Goal: Consume media (video, audio): Consume media (video, audio)

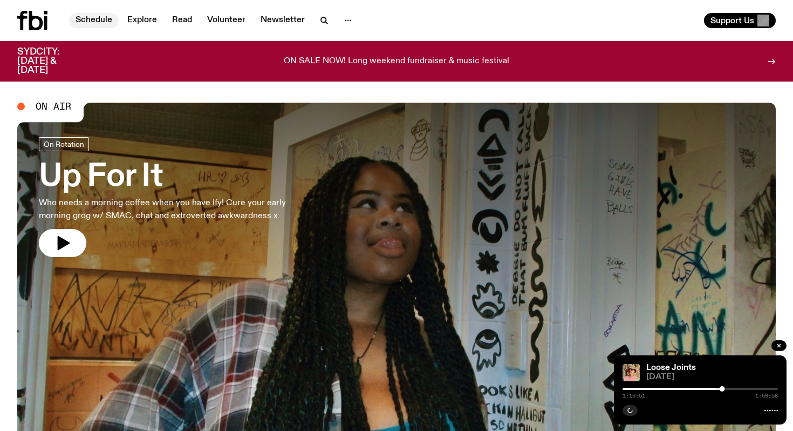
click at [86, 21] on link "Schedule" at bounding box center [94, 20] width 50 height 15
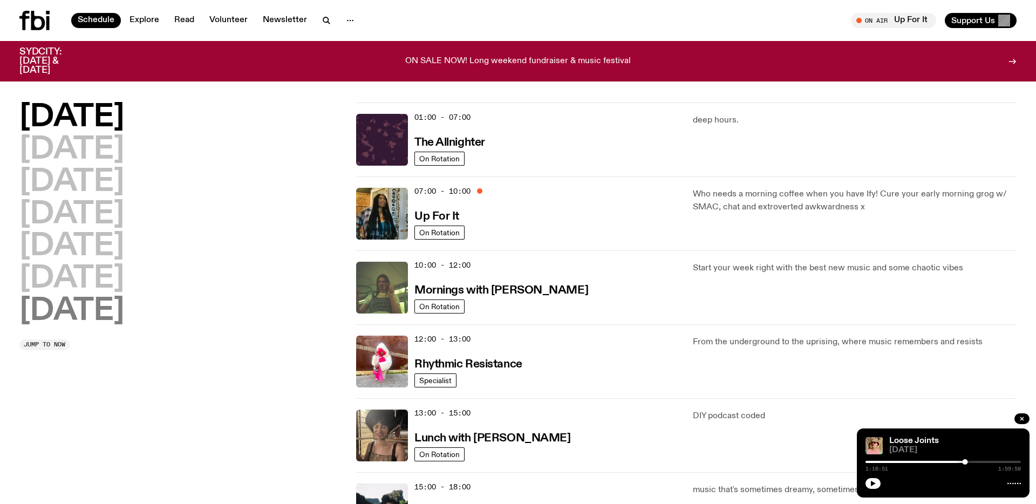
click at [99, 305] on h2 "[DATE]" at bounding box center [71, 311] width 105 height 30
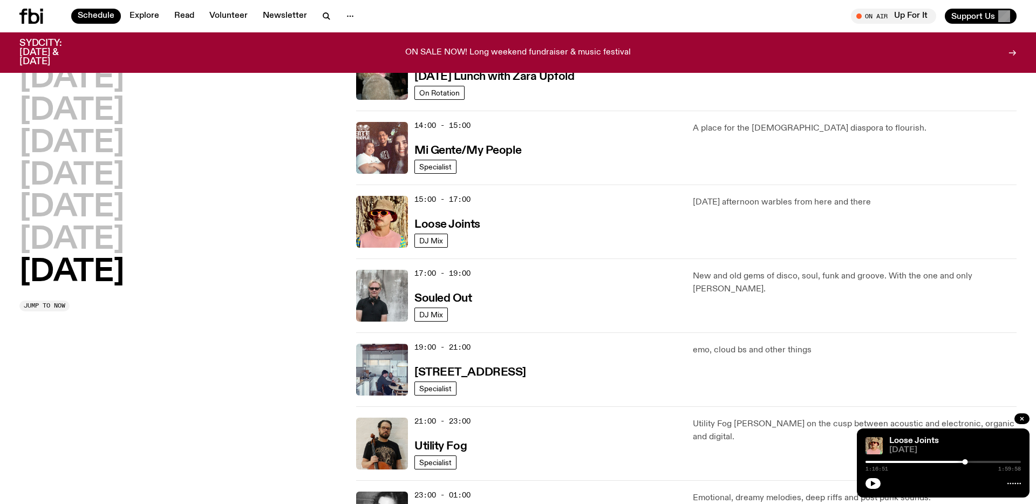
scroll to position [525, 0]
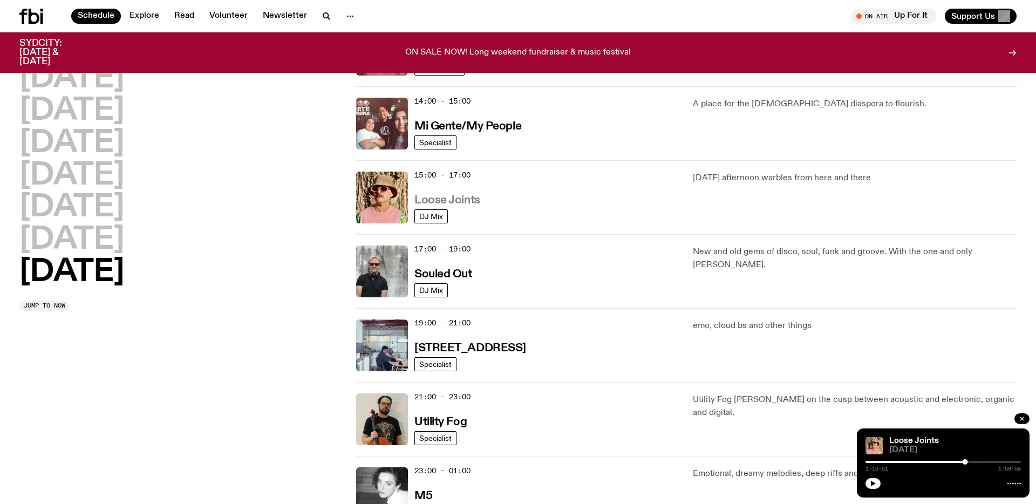
click at [431, 206] on h3 "Loose Joints" at bounding box center [447, 200] width 66 height 11
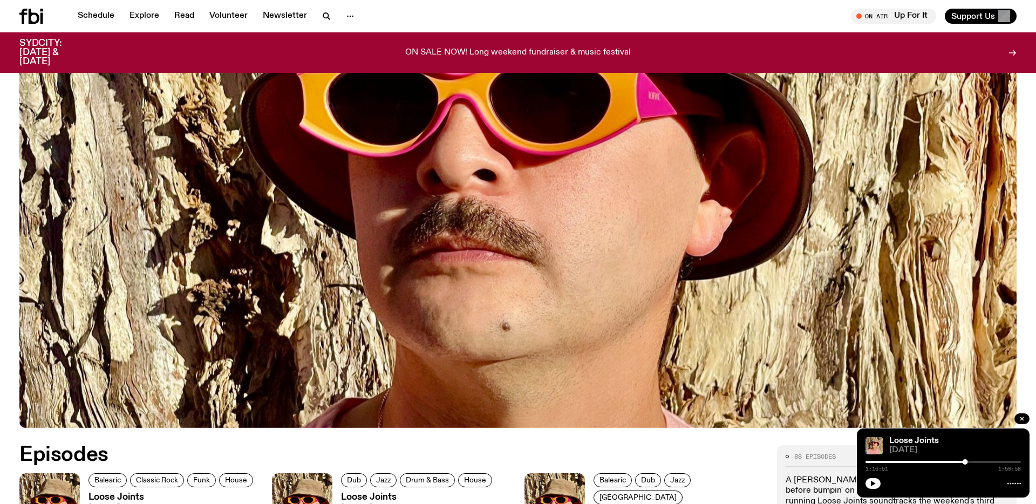
click at [431, 206] on img at bounding box center [517, 147] width 997 height 561
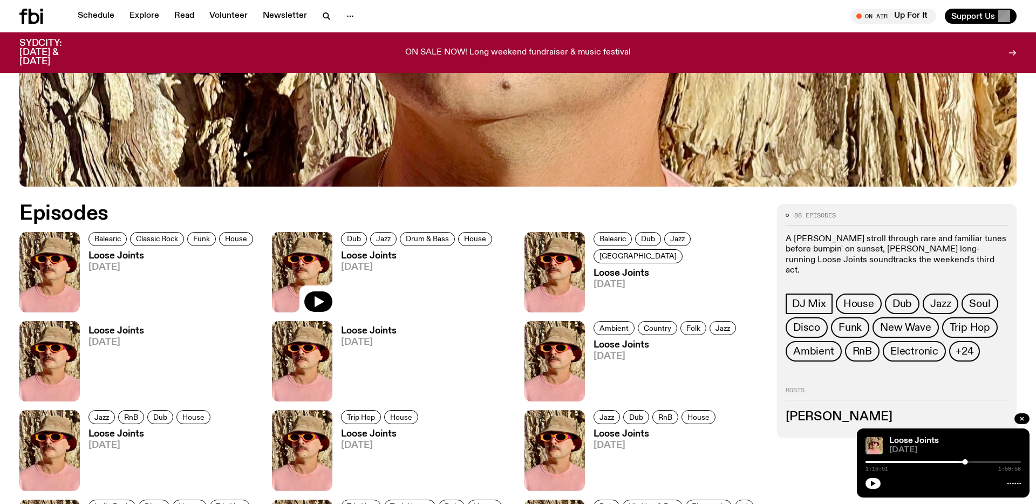
scroll to position [529, 0]
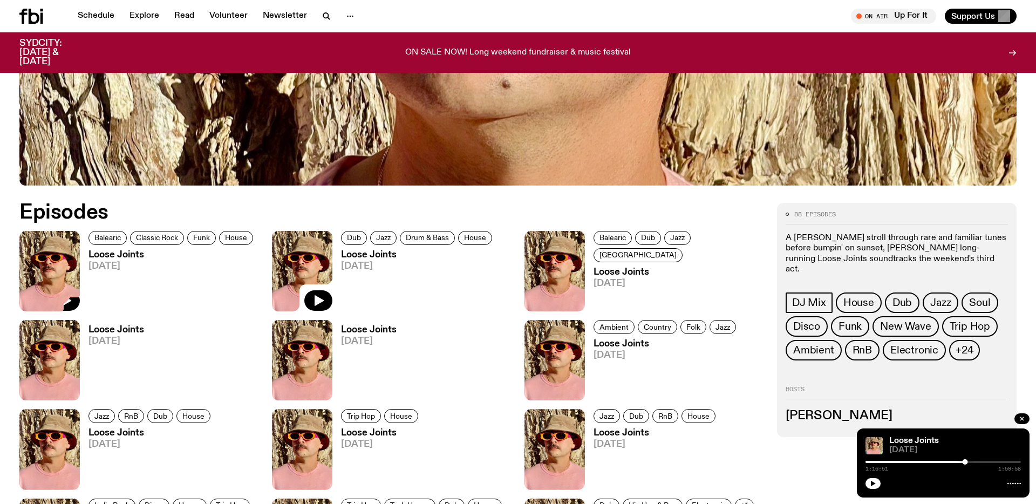
click at [65, 262] on img at bounding box center [49, 271] width 60 height 80
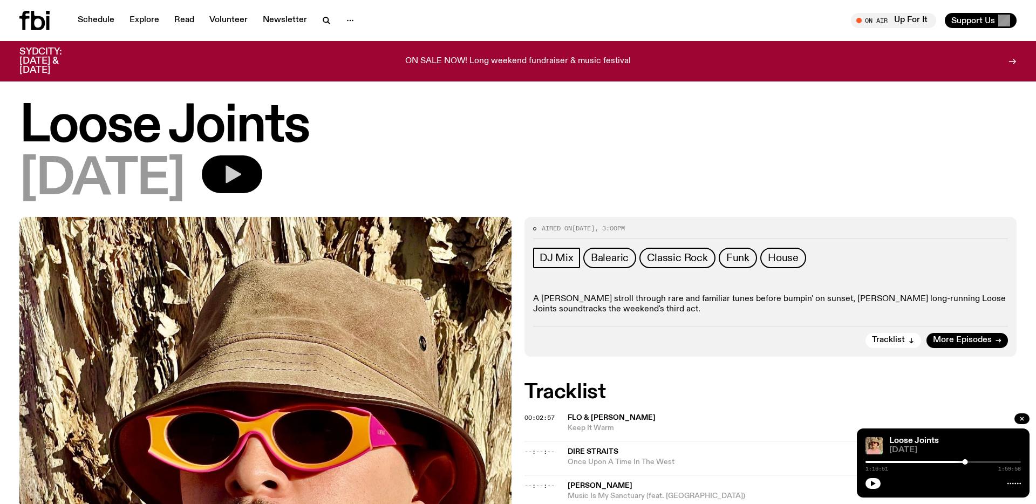
click at [243, 167] on icon "button" at bounding box center [232, 174] width 22 height 22
